Goal: Transaction & Acquisition: Purchase product/service

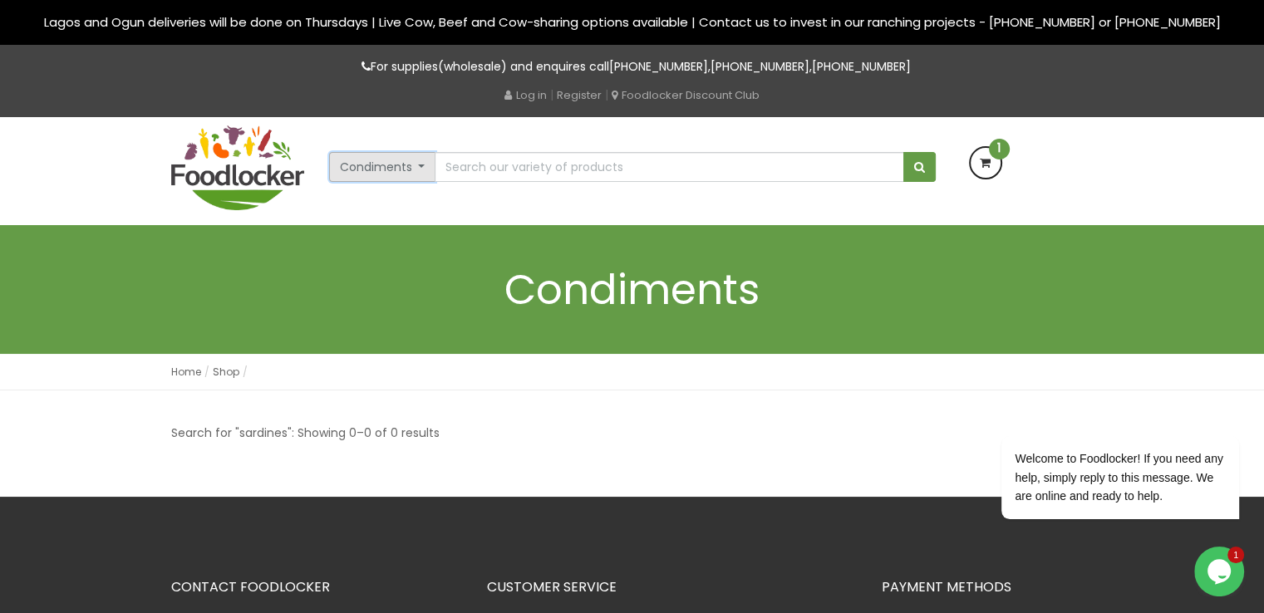
click at [422, 171] on button "Condiments" at bounding box center [382, 167] width 107 height 30
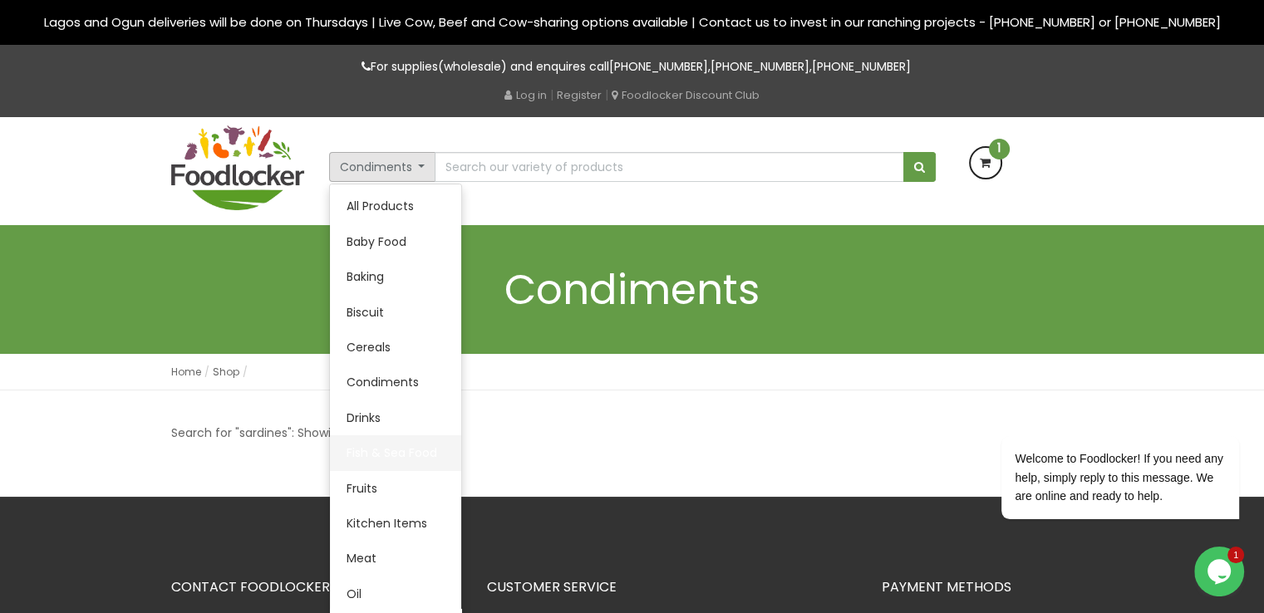
click at [397, 453] on link "Fish & Sea Food" at bounding box center [395, 452] width 131 height 35
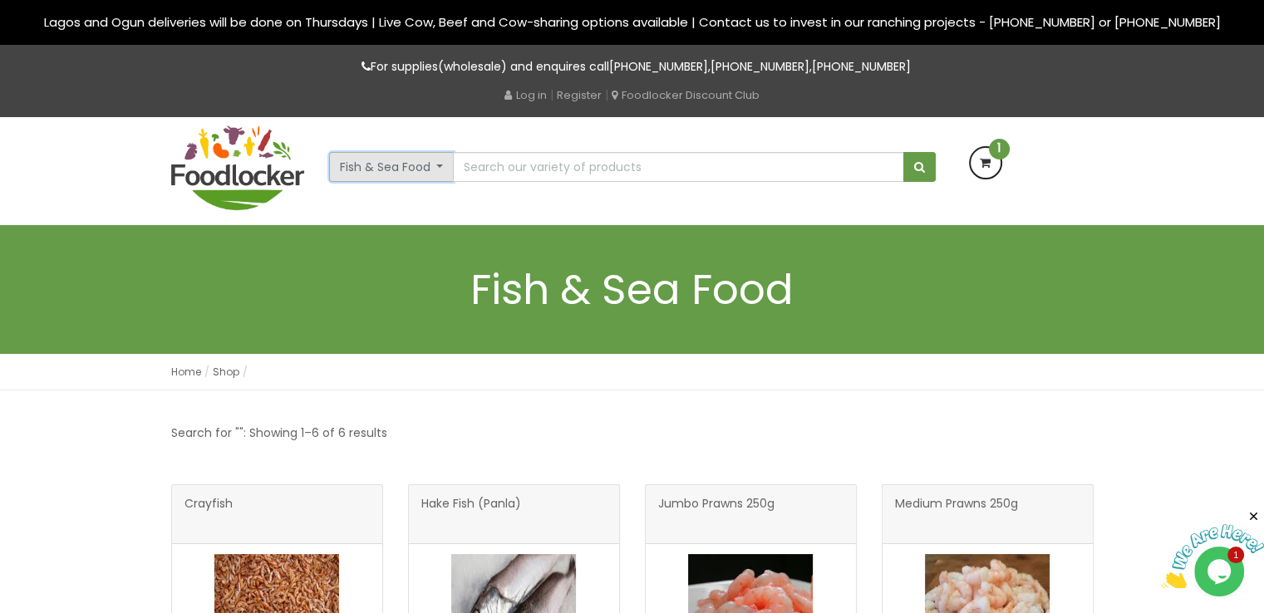
click at [436, 171] on button "Fish & Sea Food" at bounding box center [391, 167] width 125 height 30
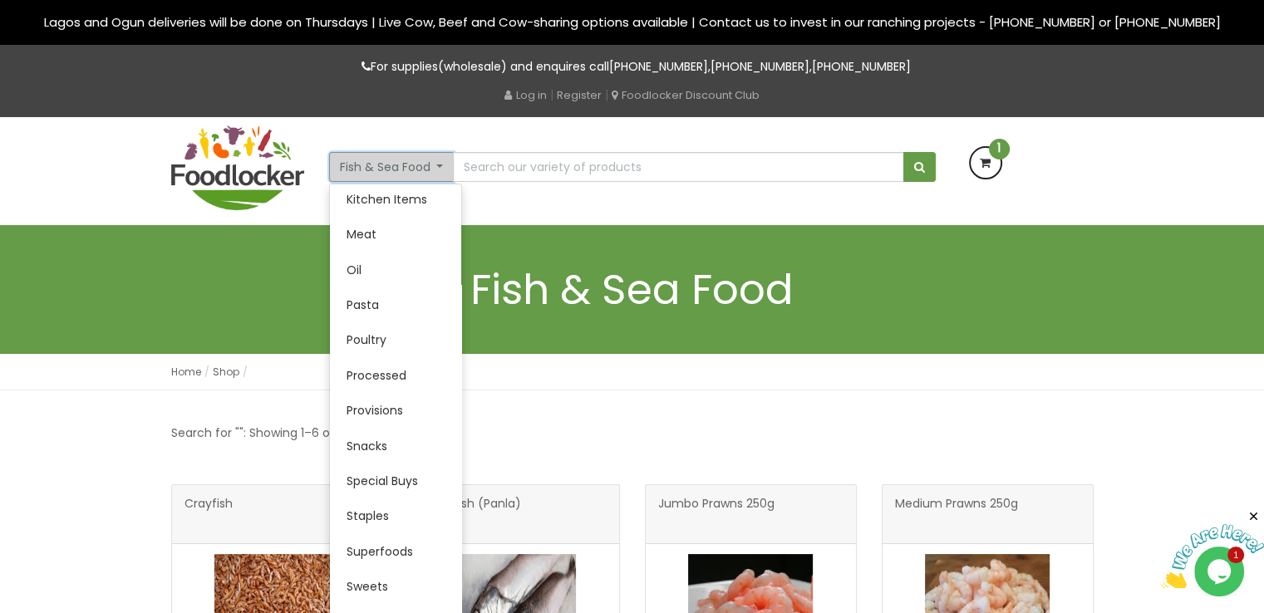
scroll to position [332, 0]
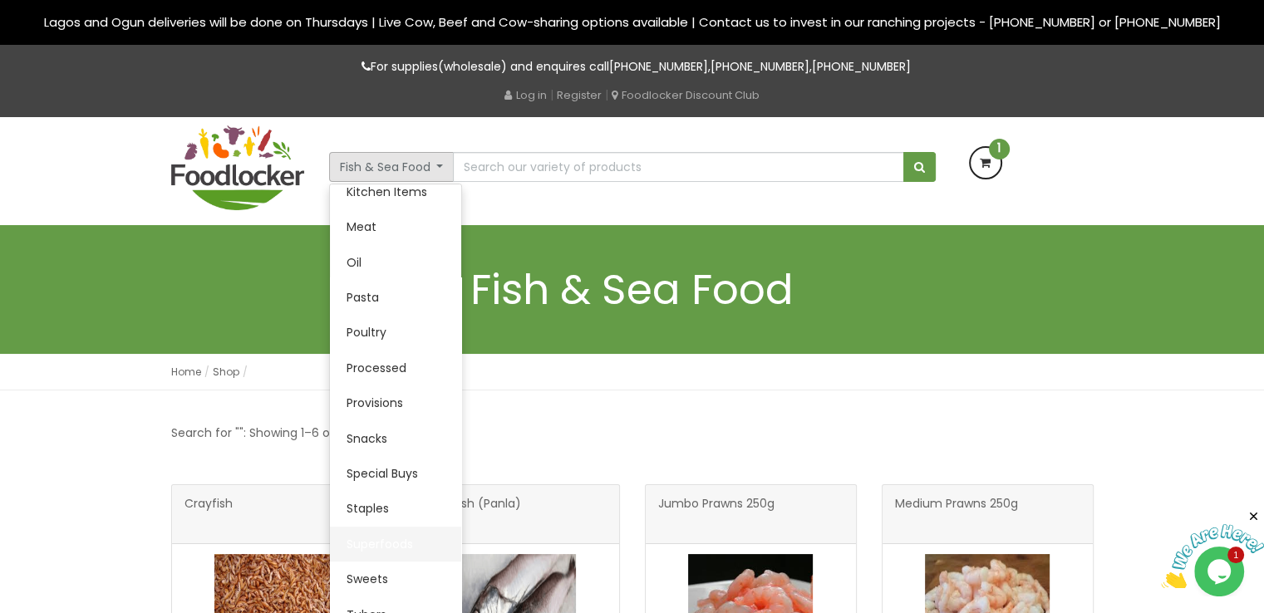
click at [384, 539] on link "Superfoods" at bounding box center [395, 544] width 131 height 35
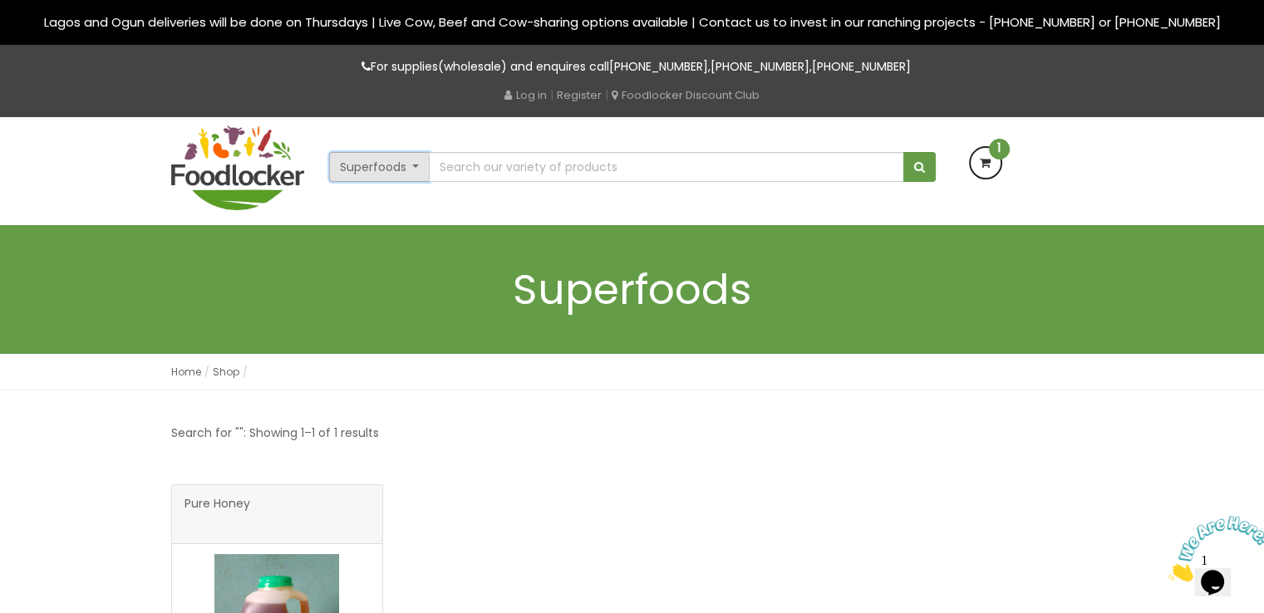
click at [416, 167] on button "Superfoods" at bounding box center [379, 167] width 101 height 30
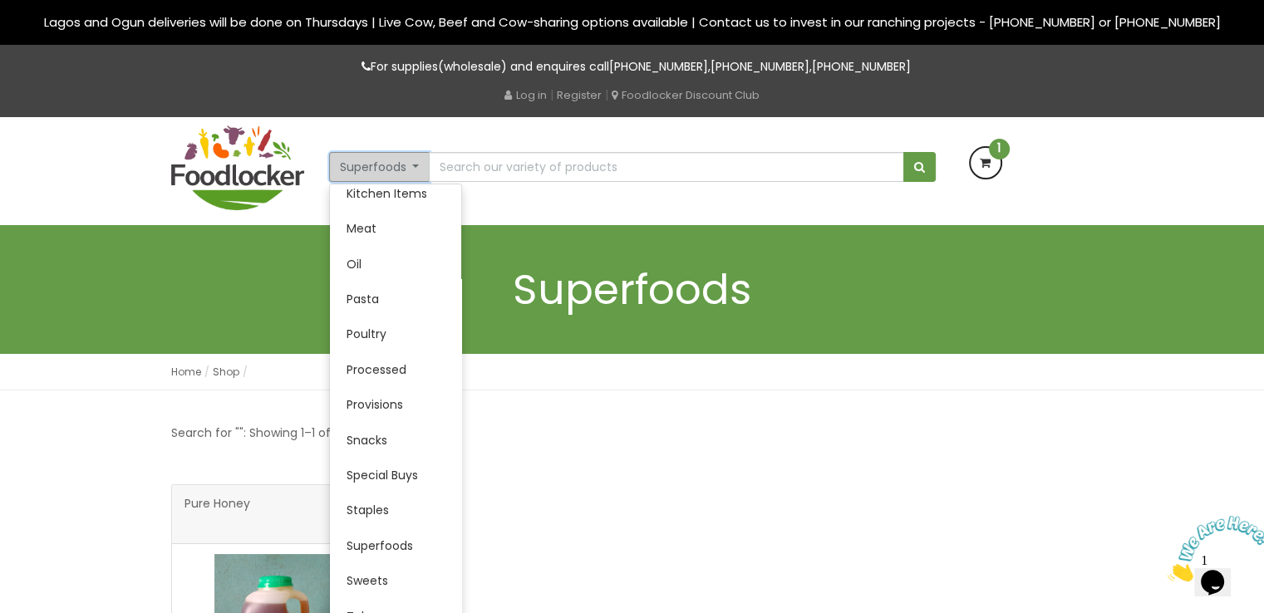
scroll to position [332, 0]
click at [370, 506] on link "Staples" at bounding box center [395, 508] width 131 height 35
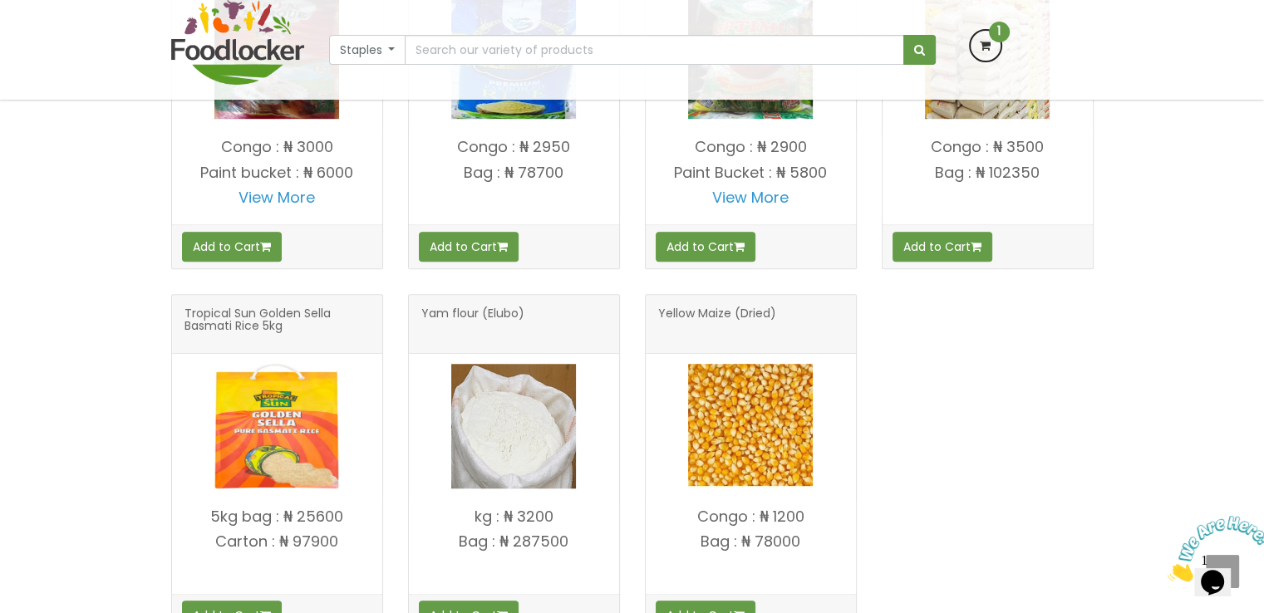
scroll to position [1278, 0]
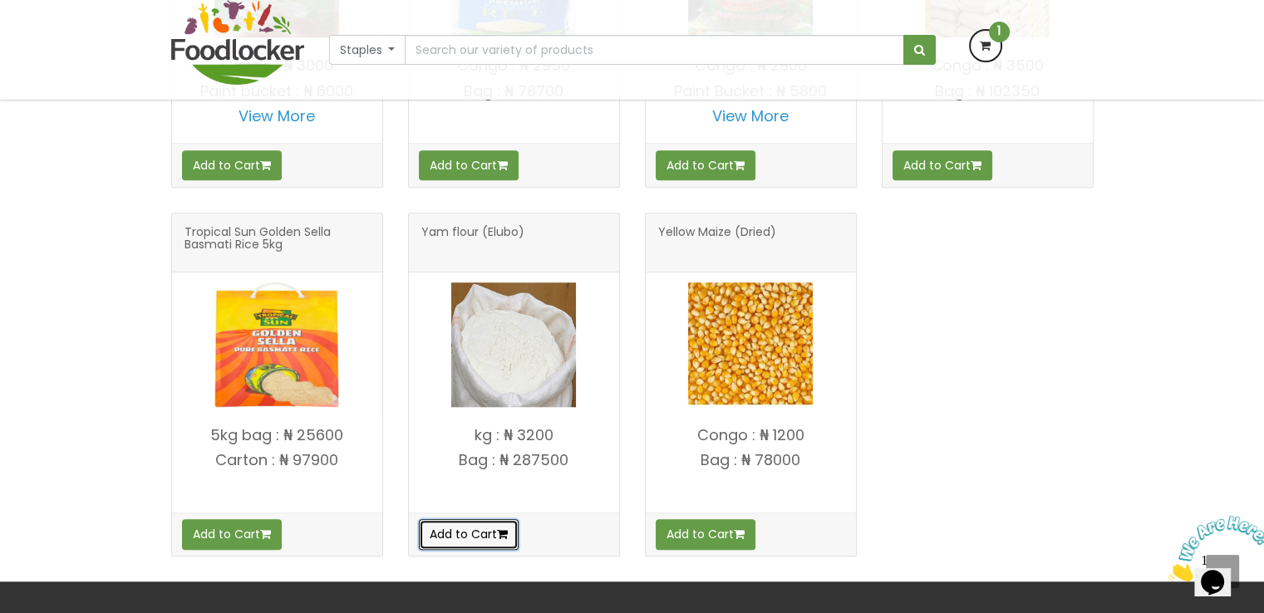
click at [469, 524] on button "Add to Cart" at bounding box center [469, 534] width 100 height 30
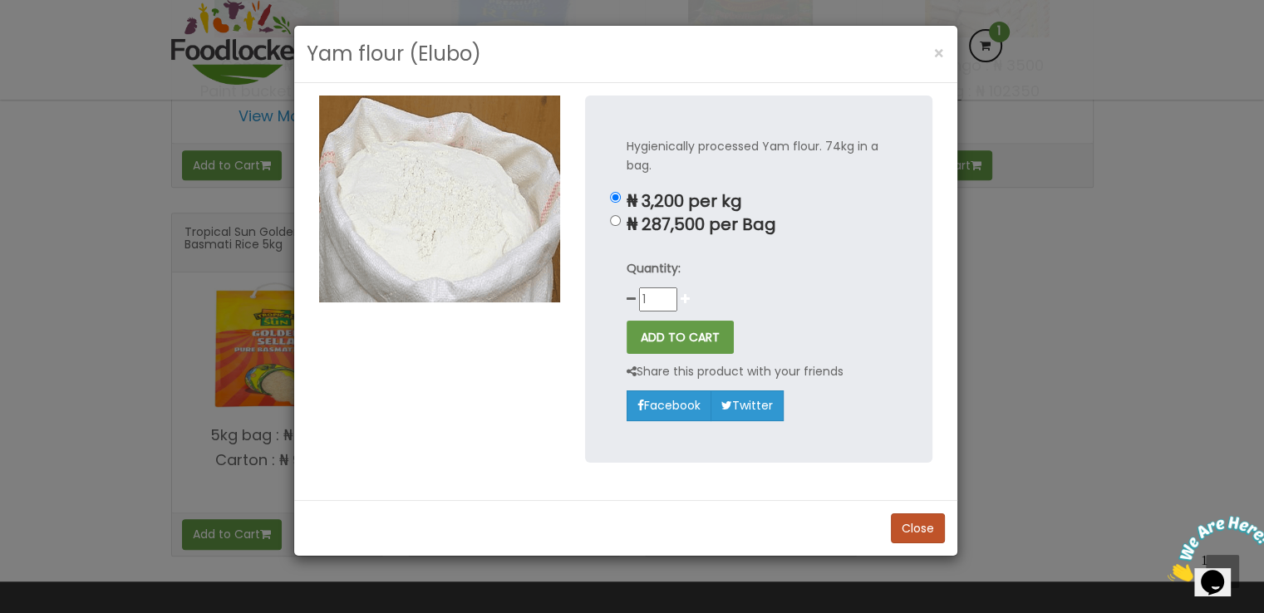
click at [681, 295] on icon at bounding box center [685, 299] width 9 height 12
type input "2"
click at [672, 335] on button "ADD TO CART" at bounding box center [680, 337] width 107 height 33
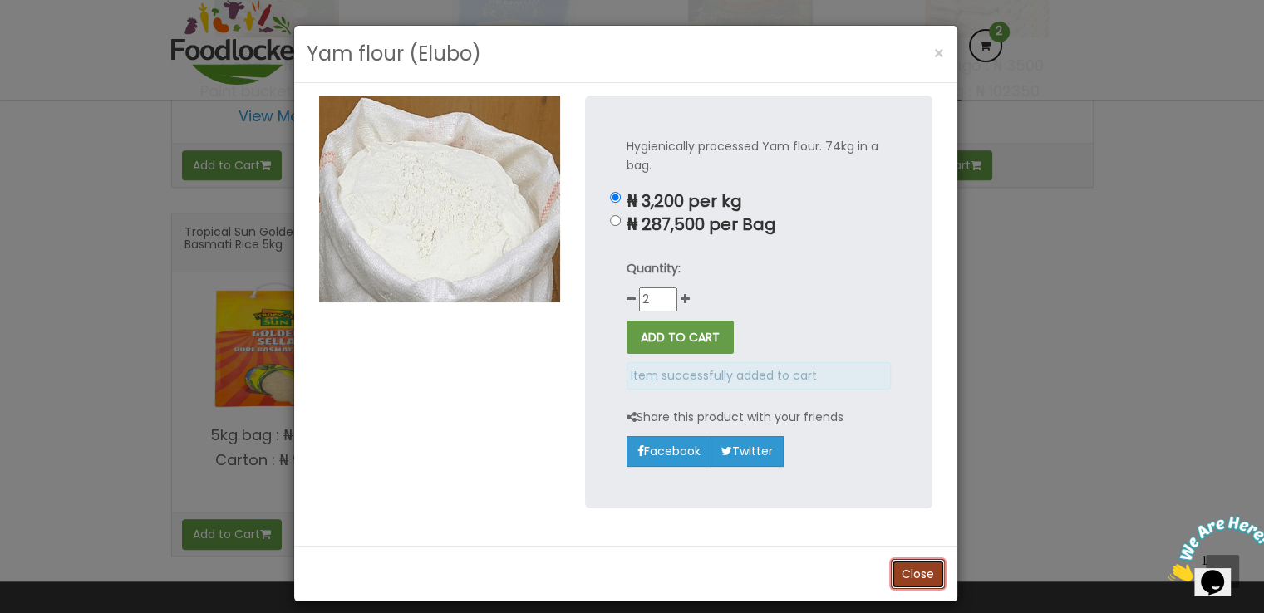
click at [904, 573] on button "Close" at bounding box center [918, 574] width 54 height 30
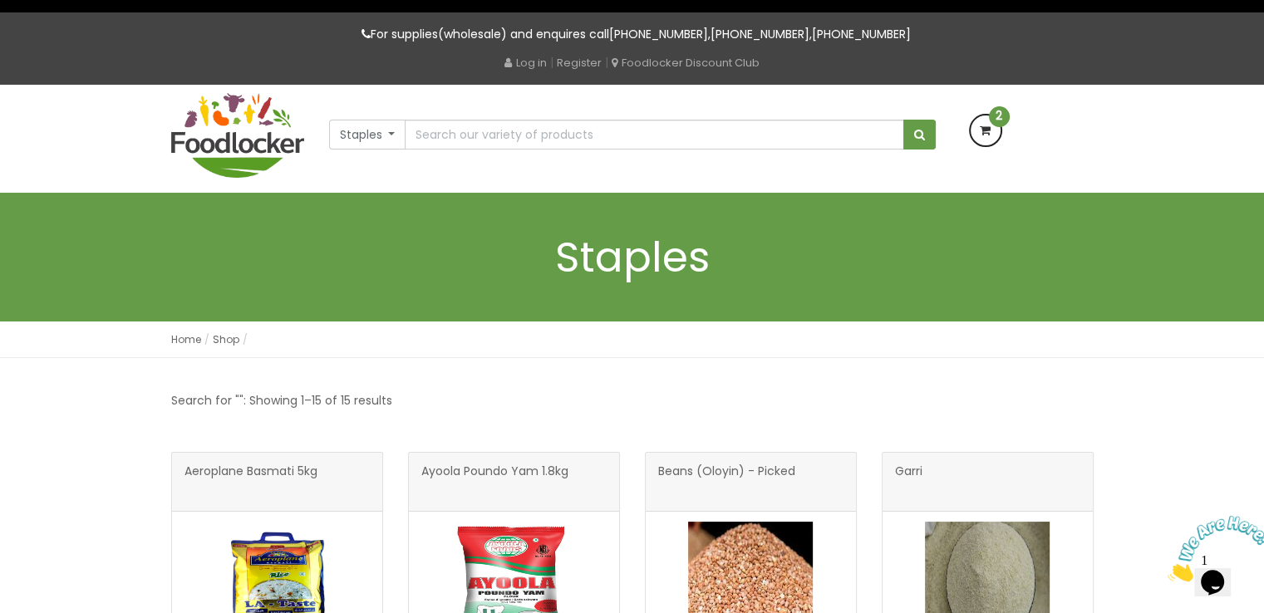
scroll to position [0, 0]
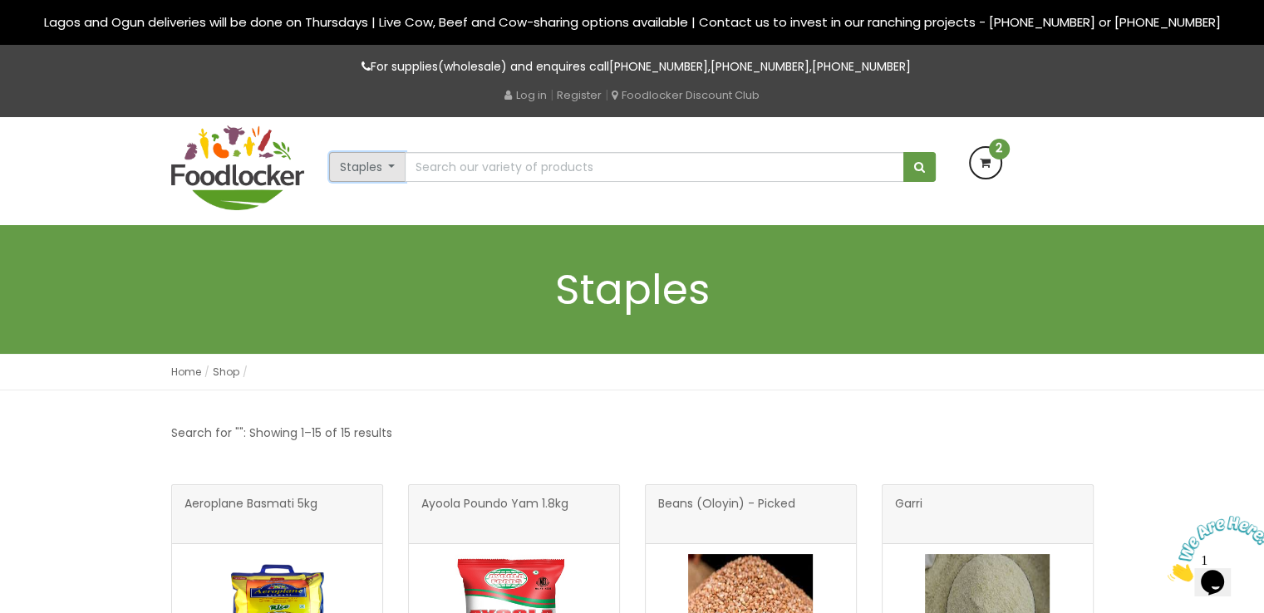
click at [391, 167] on button "Staples" at bounding box center [367, 167] width 77 height 30
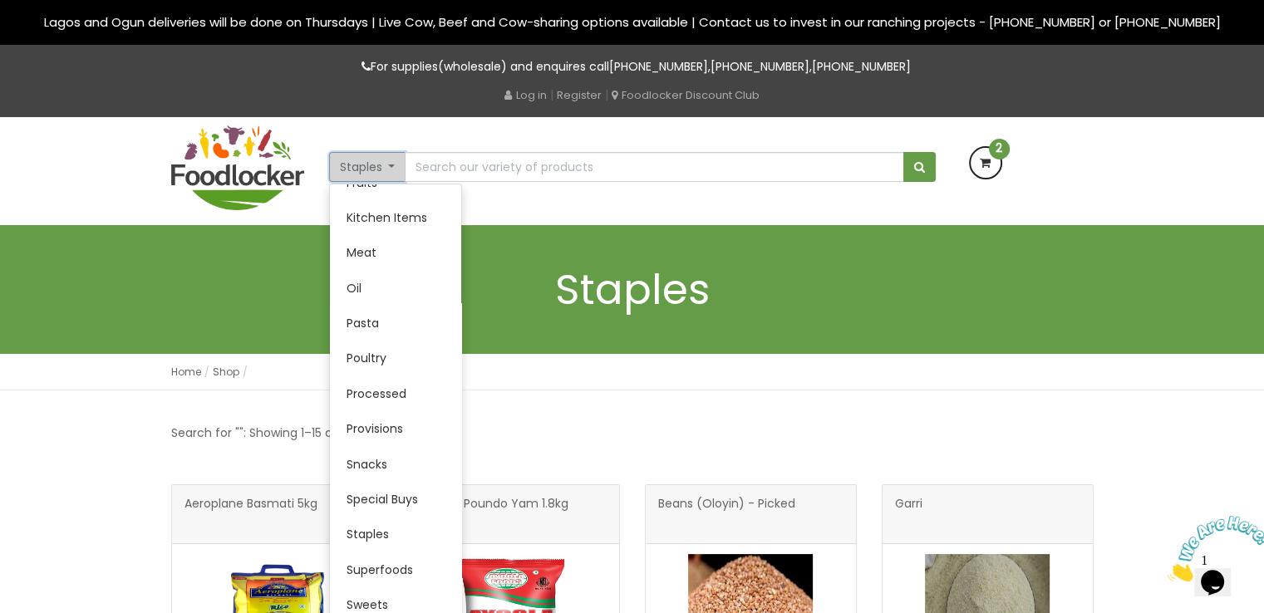
scroll to position [327, 0]
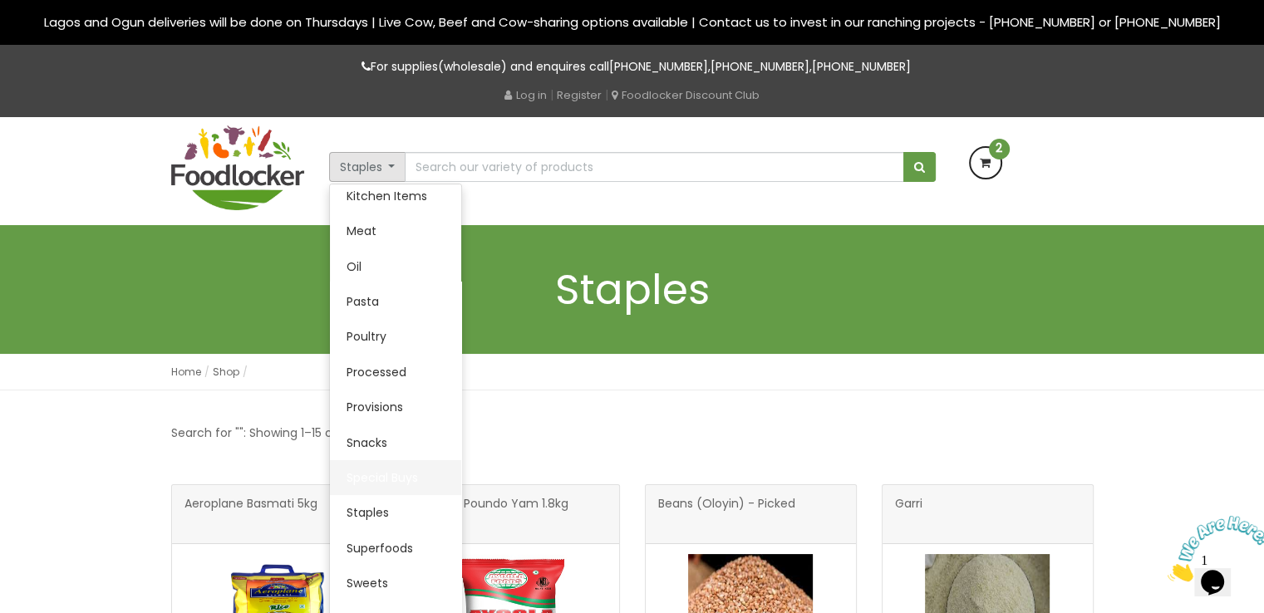
click at [389, 484] on link "Special Buys" at bounding box center [395, 477] width 131 height 35
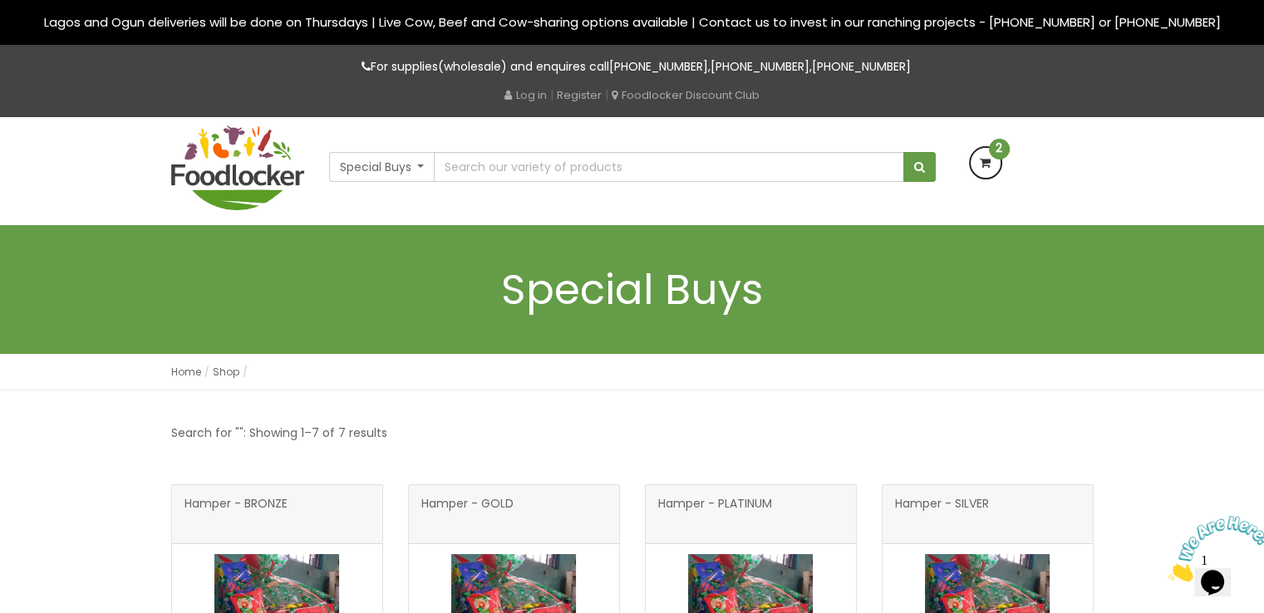
click at [418, 167] on button "Special Buys" at bounding box center [382, 167] width 106 height 30
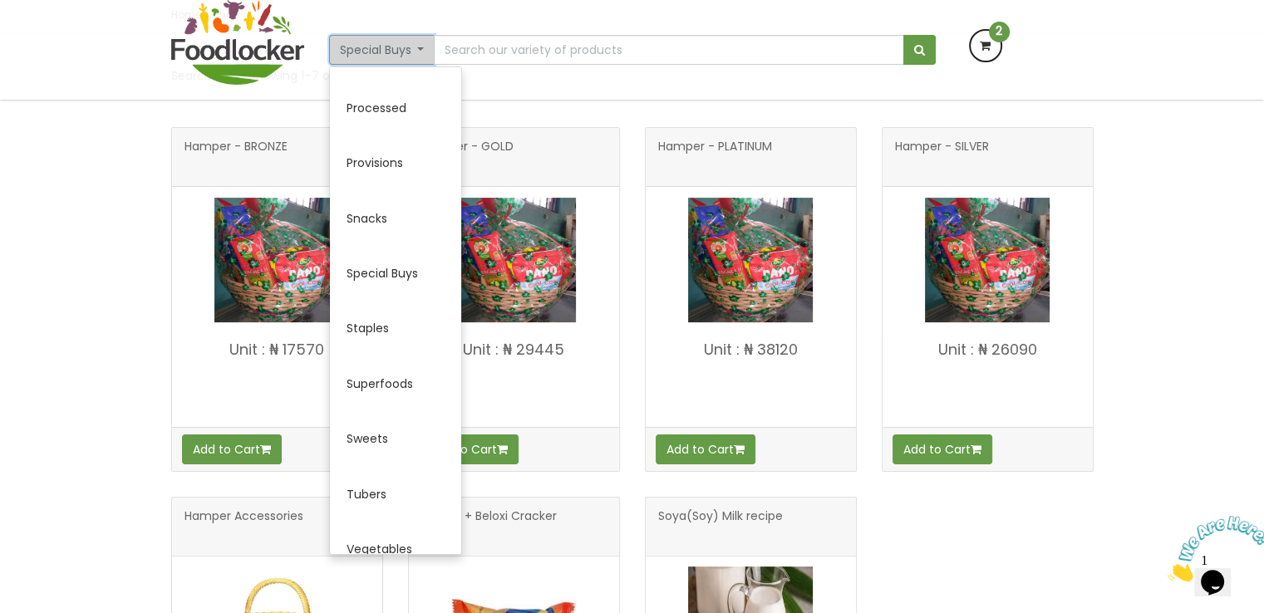
scroll to position [790, 0]
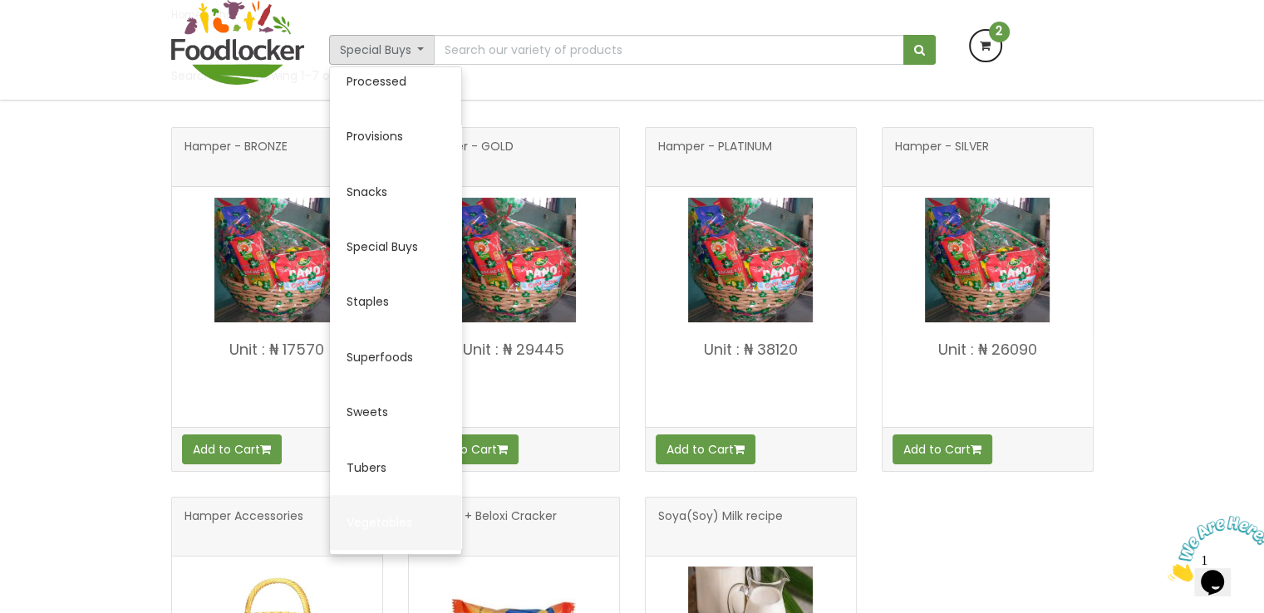
click at [390, 521] on link "Vegetables" at bounding box center [395, 522] width 131 height 55
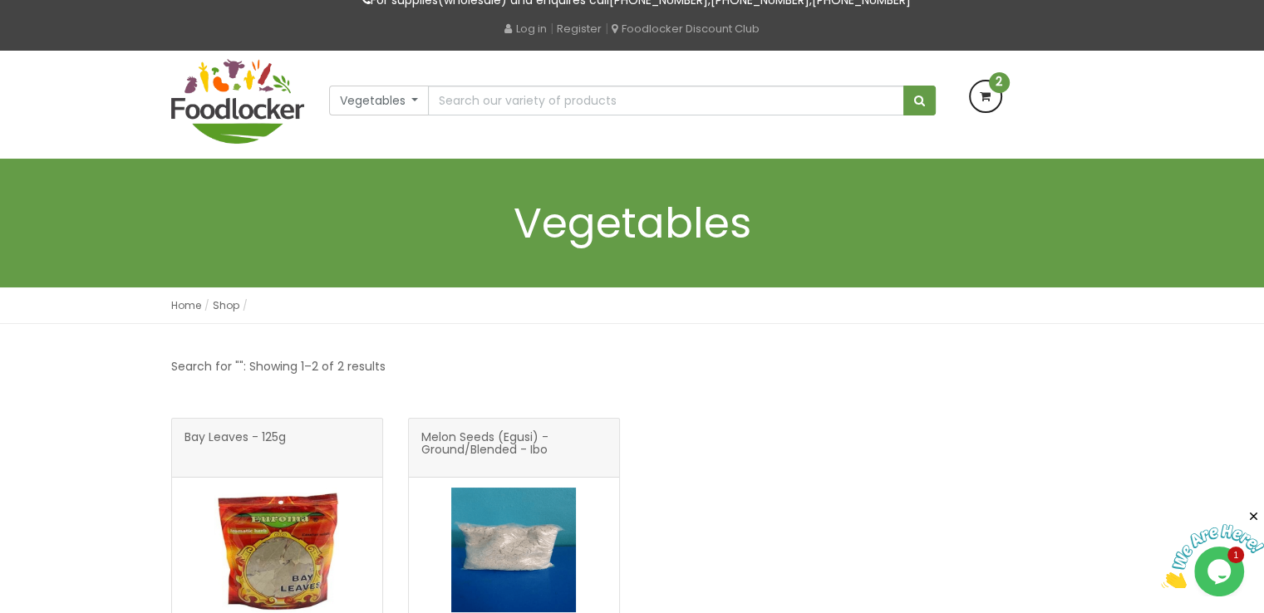
scroll to position [62, 0]
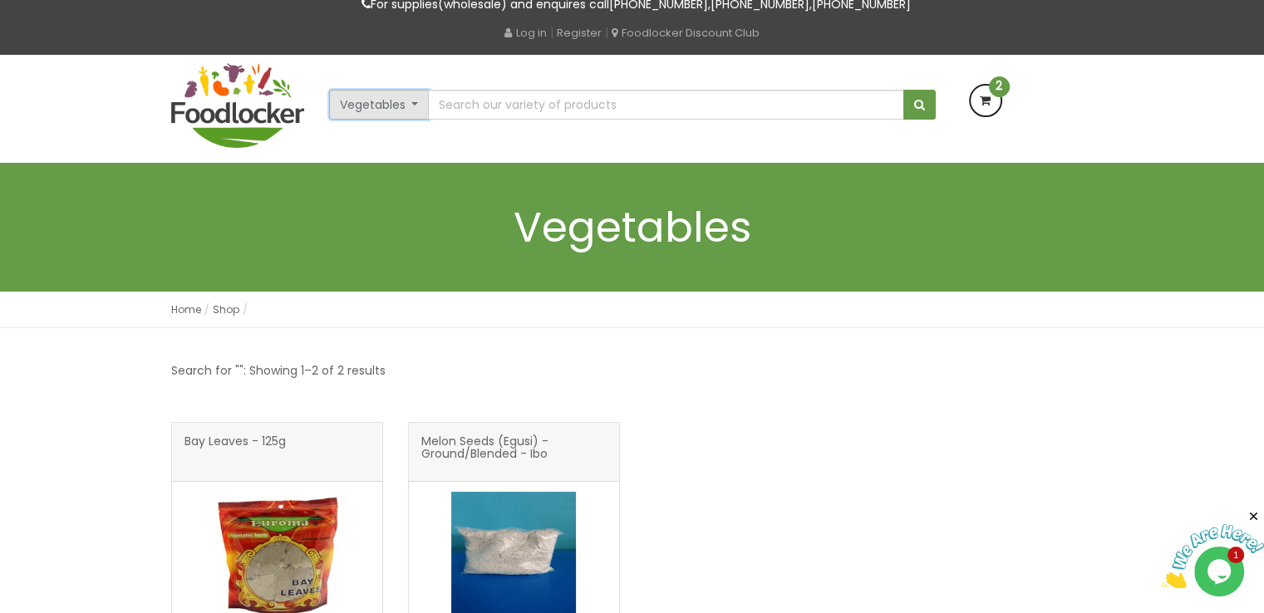
click at [412, 102] on button "Vegetables" at bounding box center [379, 105] width 101 height 30
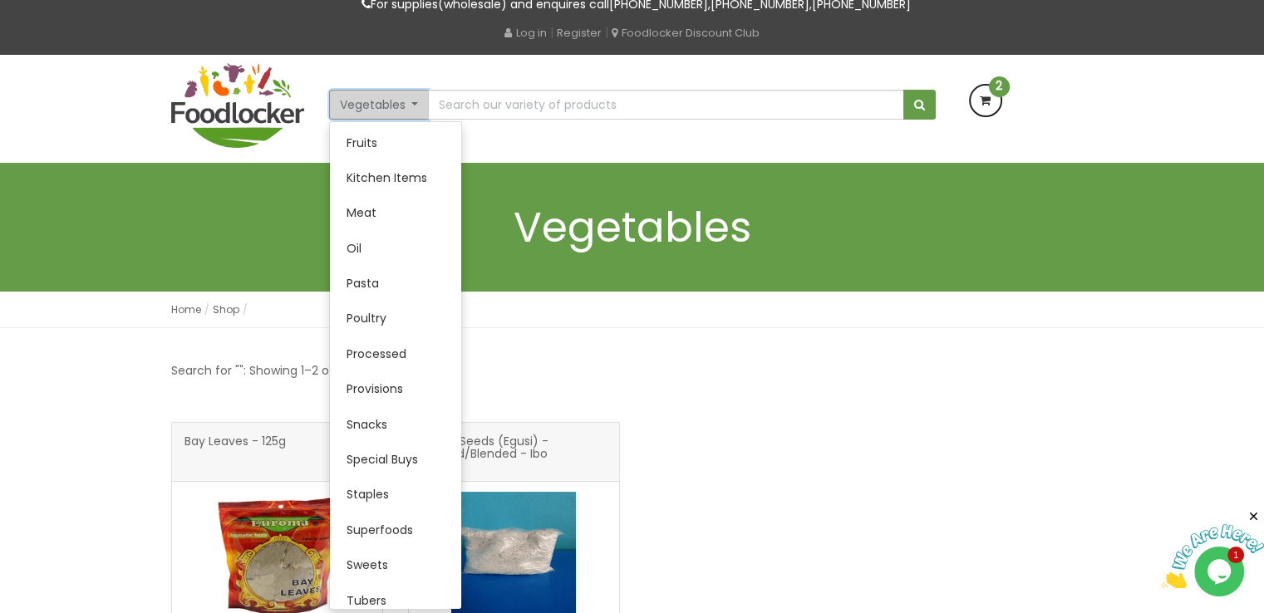
scroll to position [332, 0]
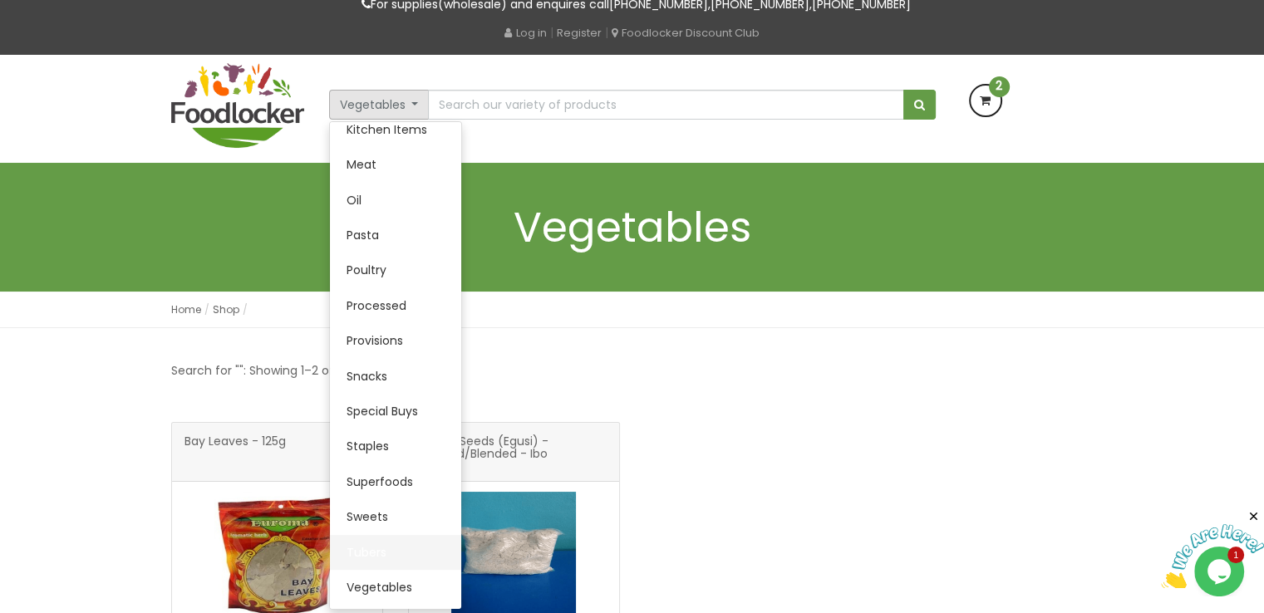
click at [376, 553] on link "Tubers" at bounding box center [395, 552] width 131 height 35
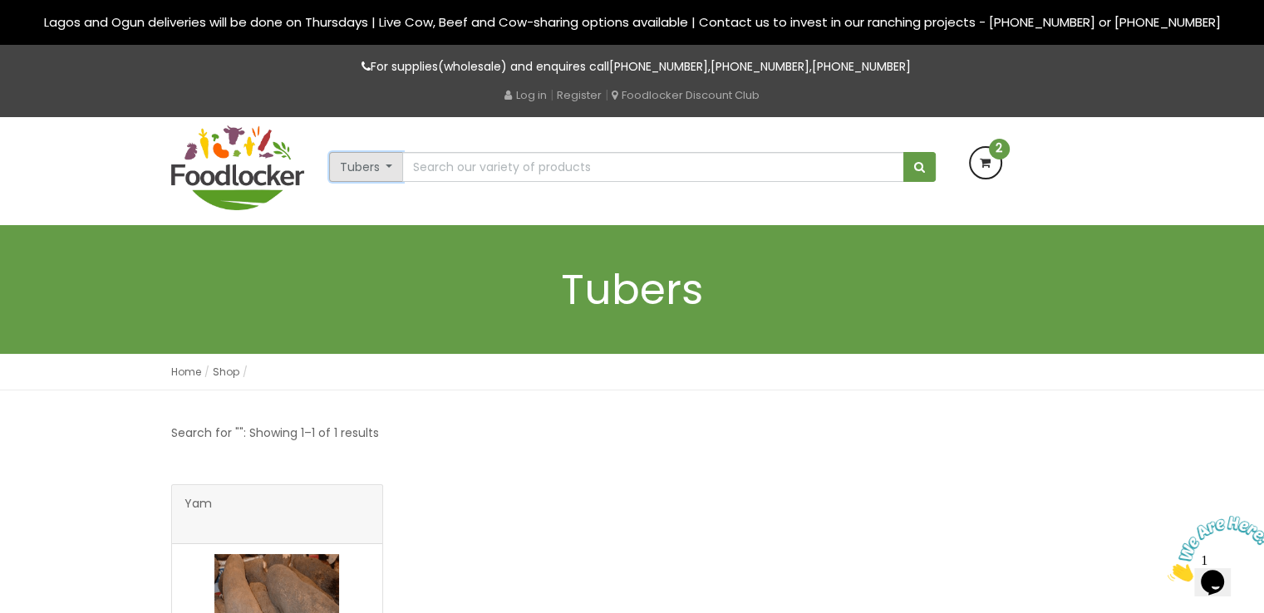
click at [386, 171] on button "Tubers" at bounding box center [366, 167] width 75 height 30
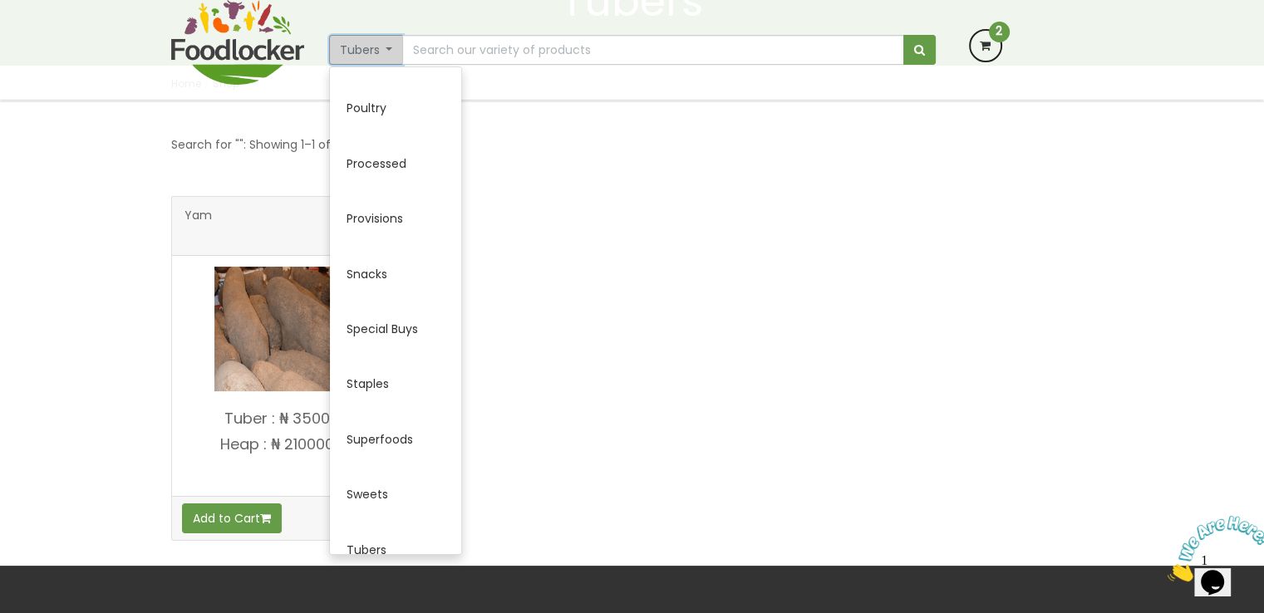
scroll to position [790, 0]
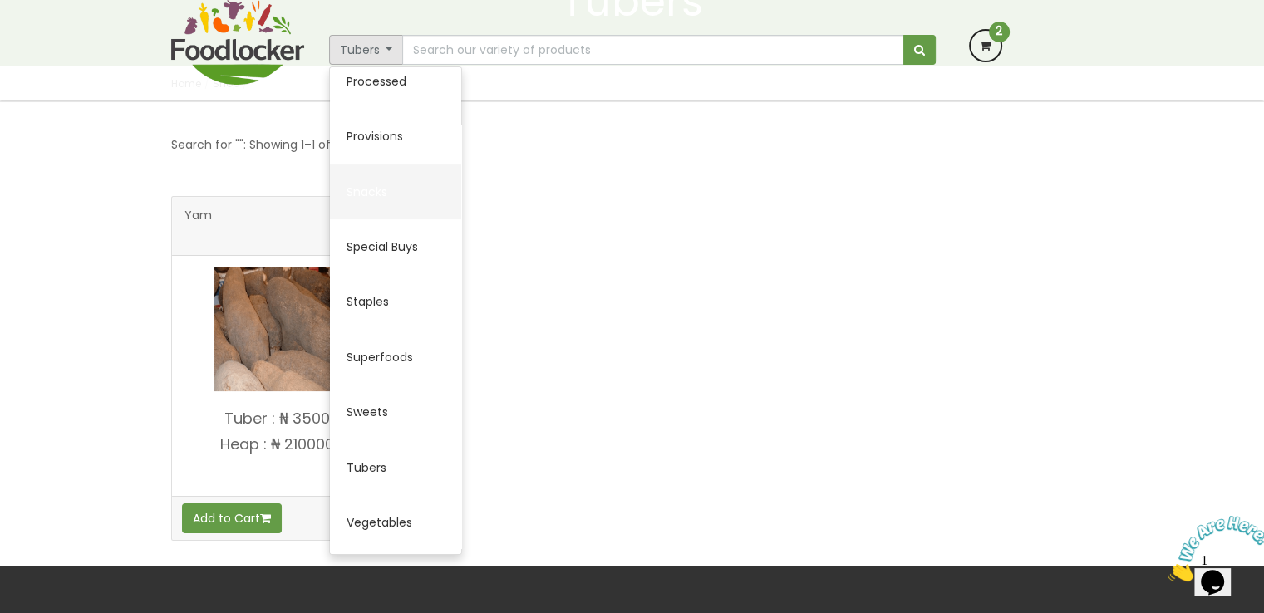
click at [377, 199] on link "Snacks" at bounding box center [395, 192] width 131 height 55
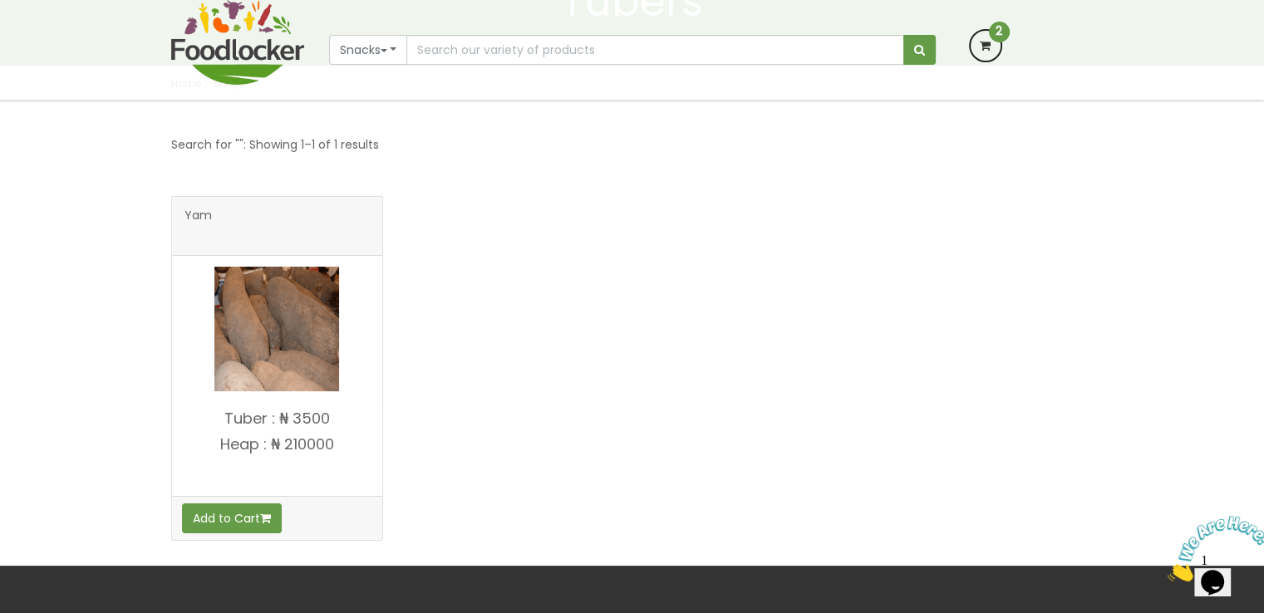
click at [377, 199] on div "Yam" at bounding box center [277, 226] width 210 height 59
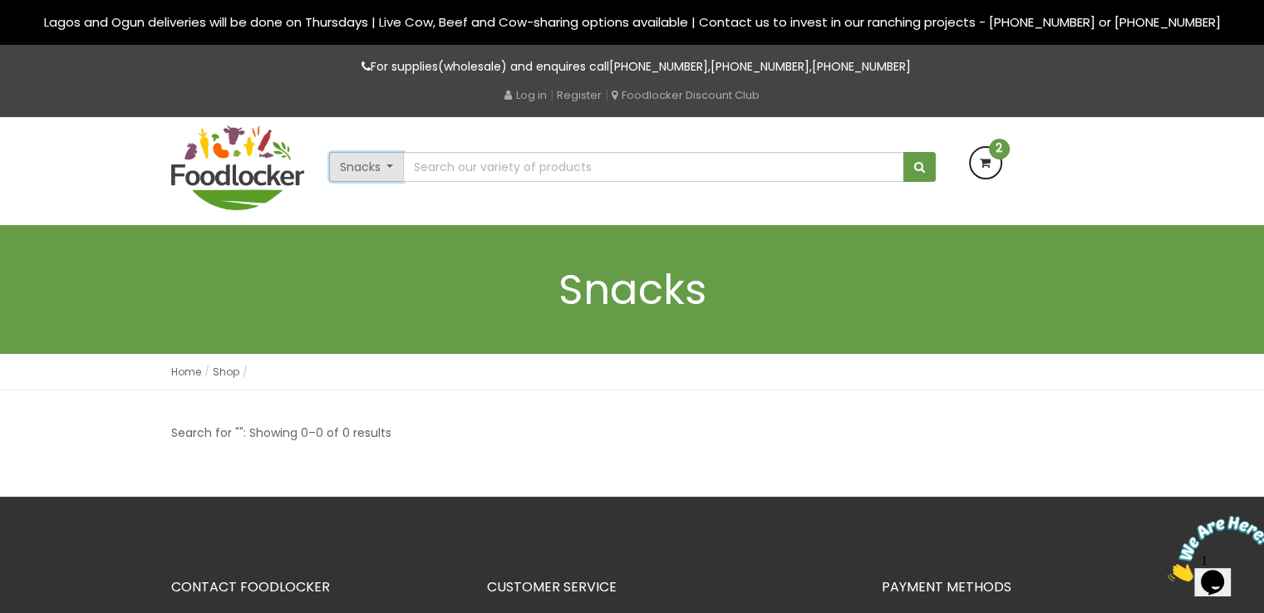
click at [393, 167] on button "Snacks" at bounding box center [367, 167] width 76 height 30
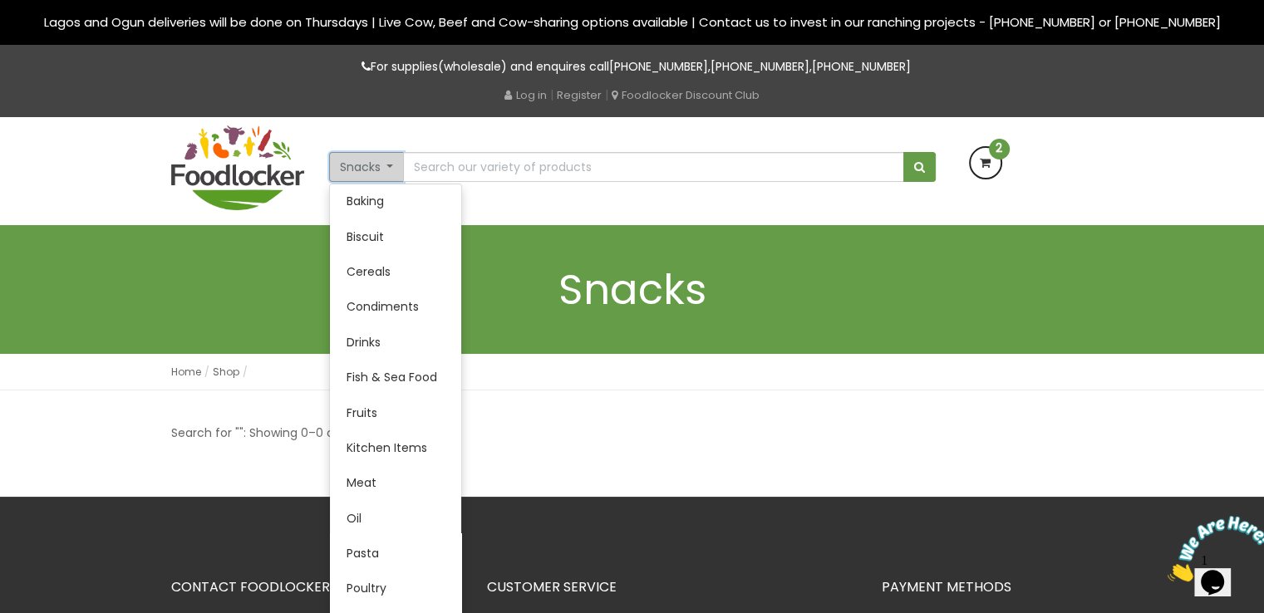
scroll to position [80, 0]
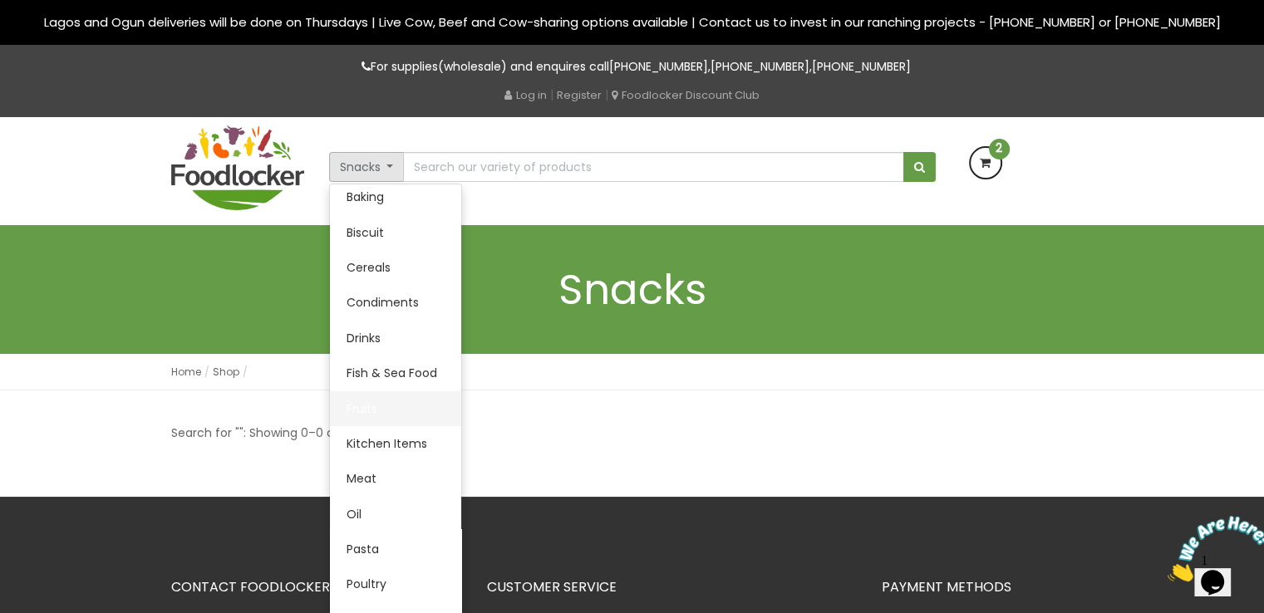
click at [364, 402] on link "Fruits" at bounding box center [395, 408] width 131 height 35
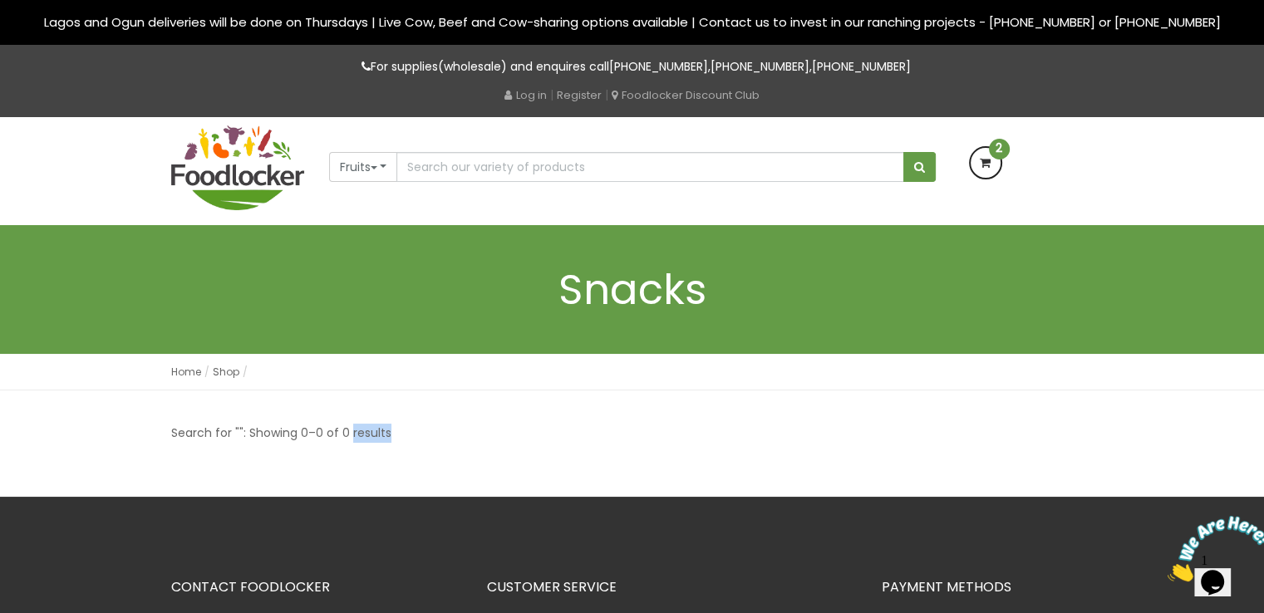
click at [381, 167] on button "Fruits" at bounding box center [362, 167] width 66 height 30
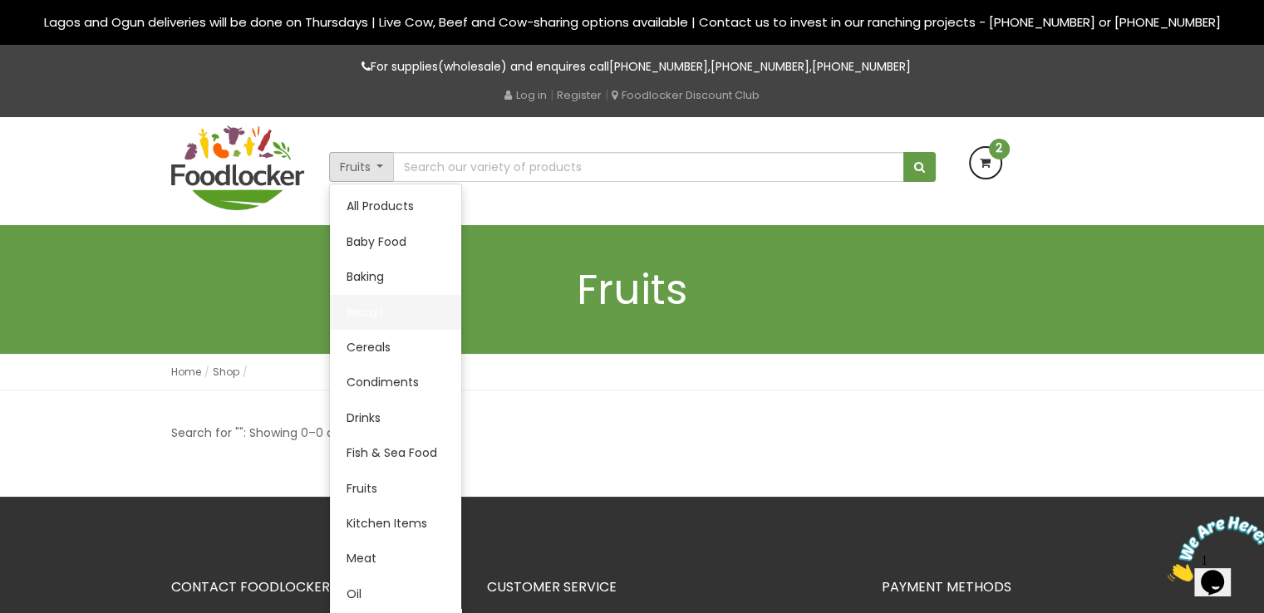
click at [392, 313] on link "Biscuit" at bounding box center [395, 312] width 131 height 35
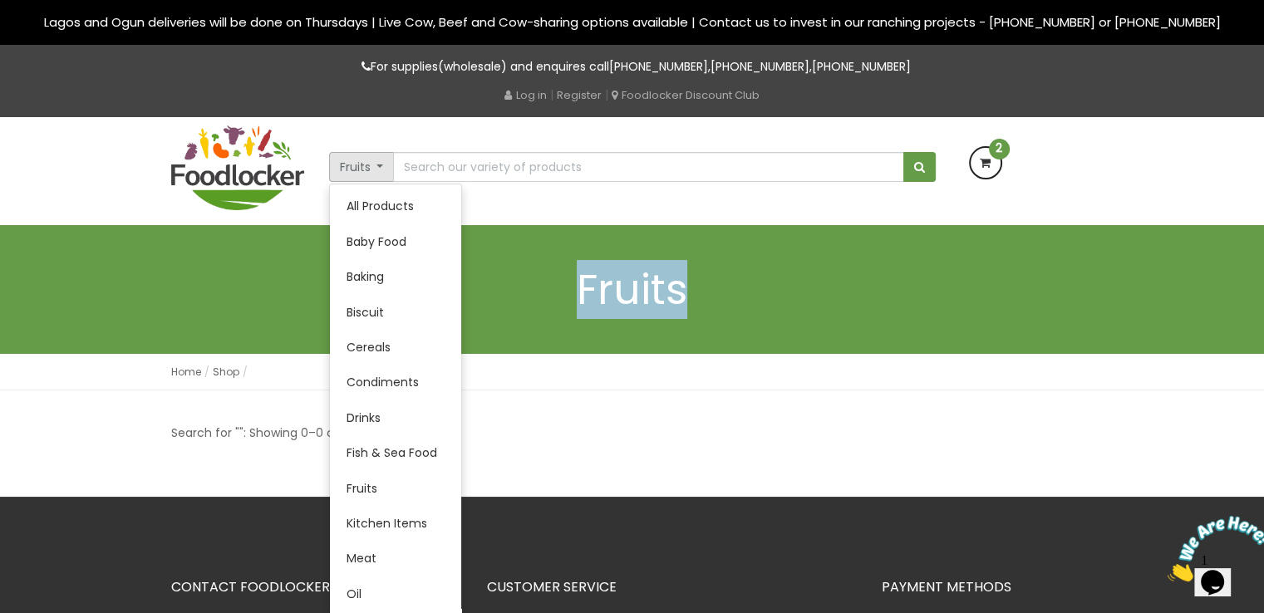
click at [392, 313] on div "Fruits" at bounding box center [632, 289] width 922 height 129
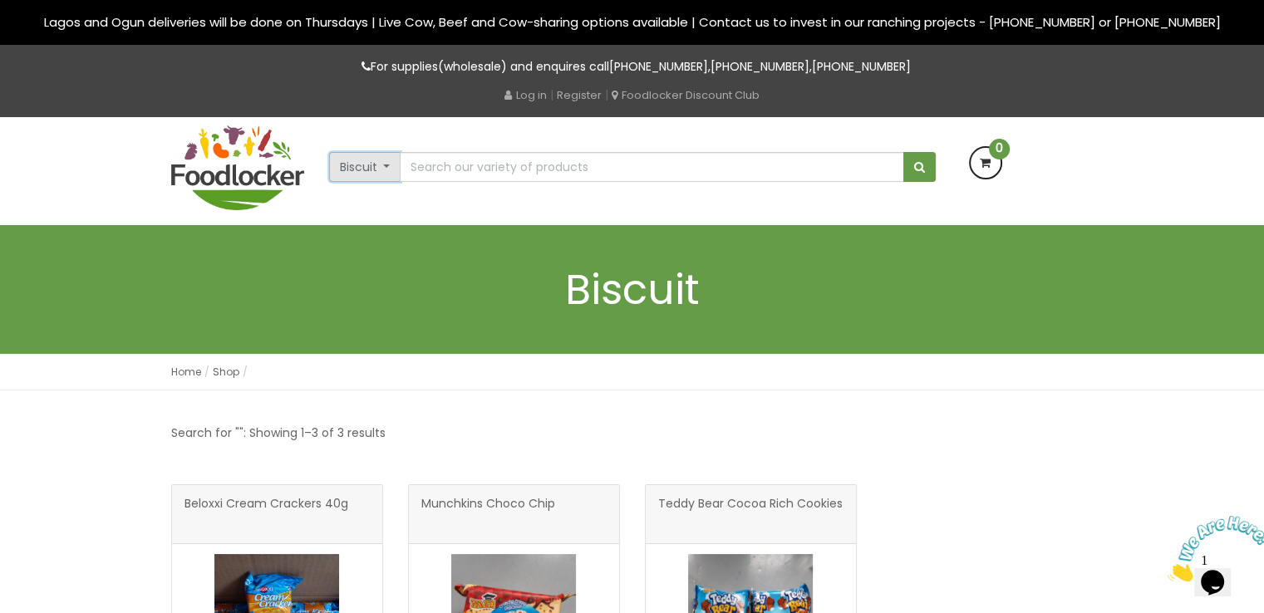
click at [386, 172] on button "Biscuit" at bounding box center [365, 167] width 72 height 30
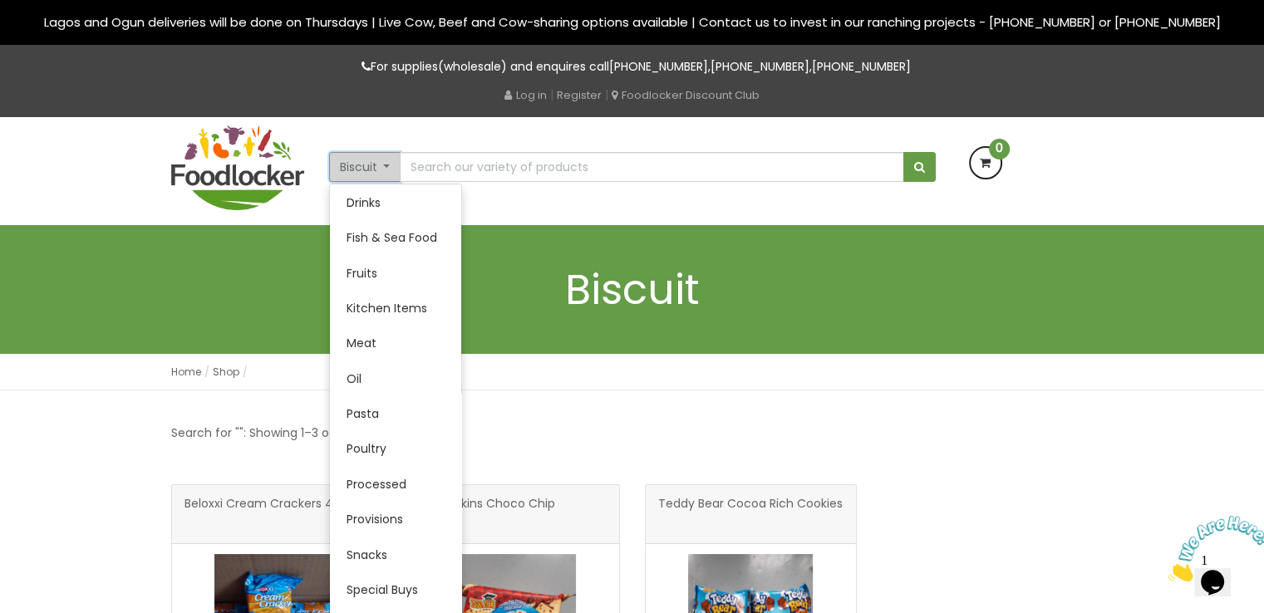
scroll to position [226, 0]
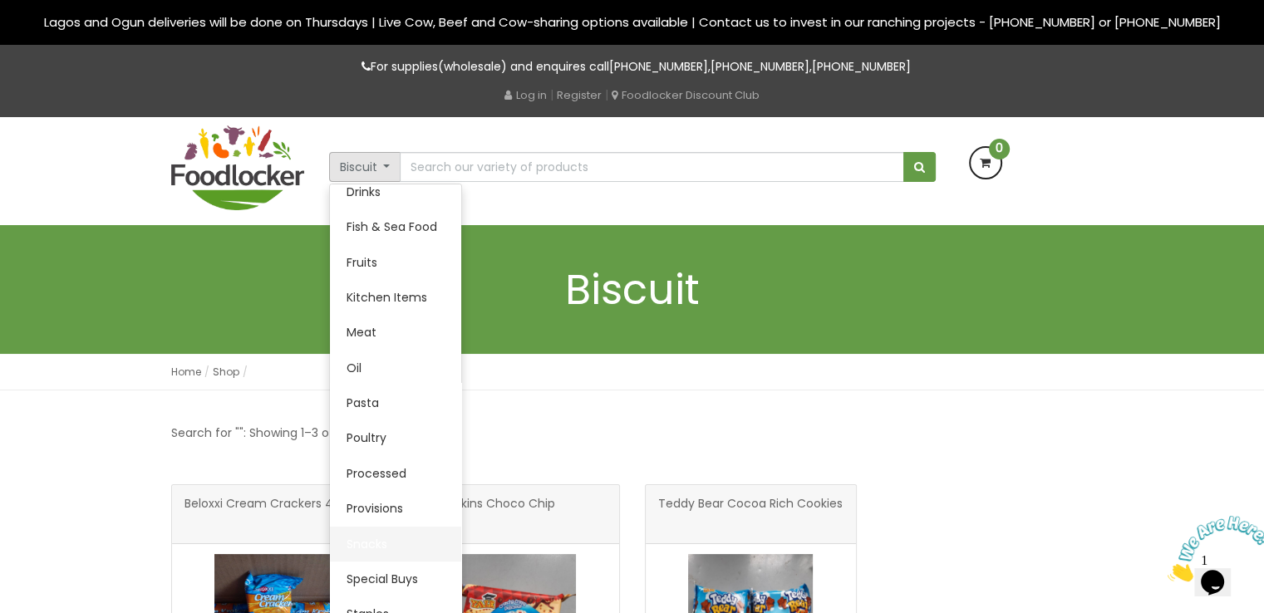
click at [376, 545] on link "Snacks" at bounding box center [395, 544] width 131 height 35
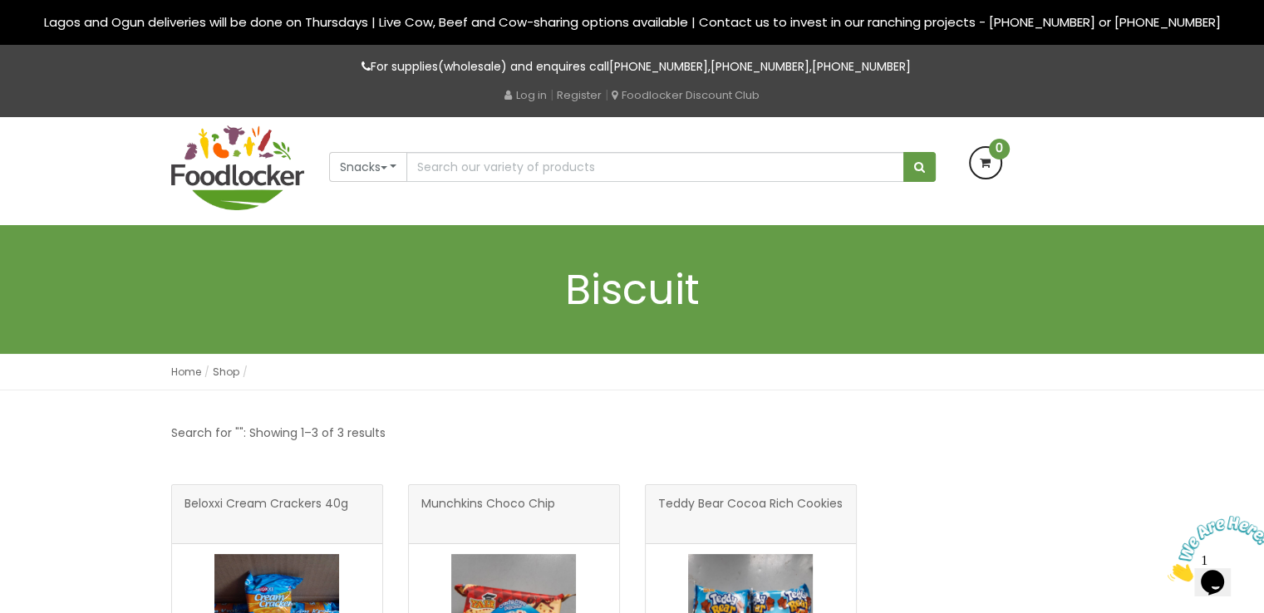
click at [376, 545] on div at bounding box center [277, 616] width 210 height 145
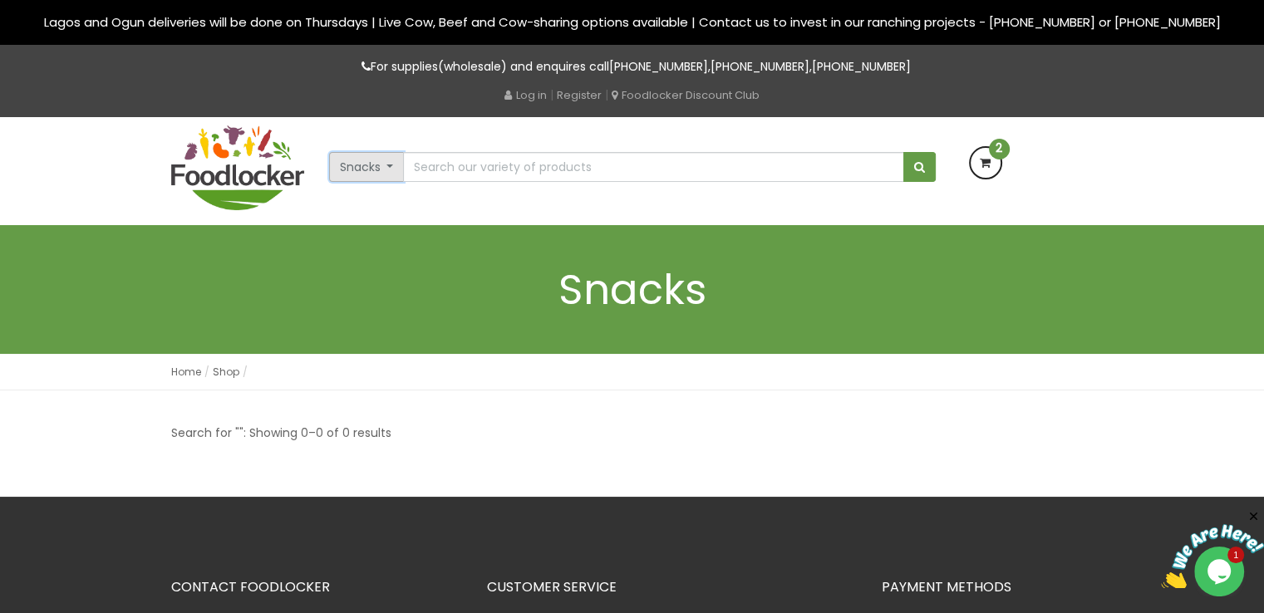
click at [389, 170] on button "Snacks" at bounding box center [367, 167] width 76 height 30
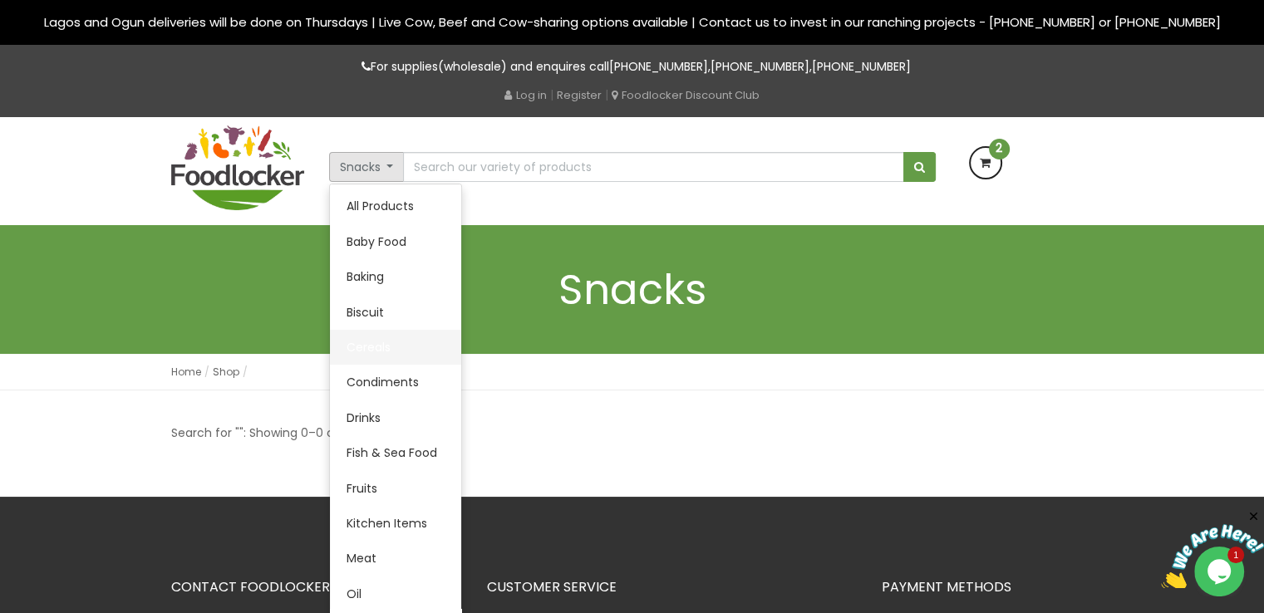
click at [390, 351] on link "Cereals" at bounding box center [395, 347] width 131 height 35
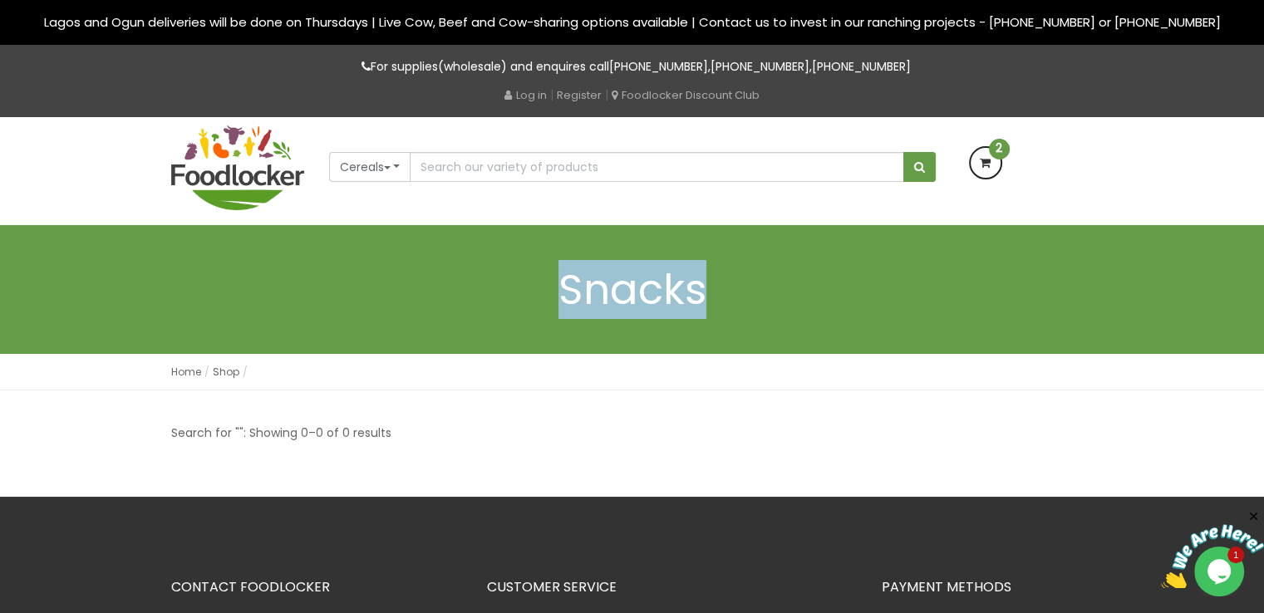
click at [390, 351] on div "Snacks" at bounding box center [632, 289] width 922 height 129
